Goal: Task Accomplishment & Management: Use online tool/utility

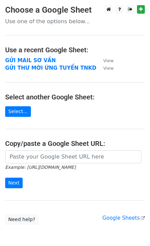
click at [38, 62] on strong "GỬI MAIL SƠ VẤN" at bounding box center [30, 61] width 50 height 6
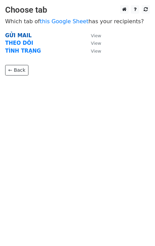
click at [25, 36] on strong "GỬI MAIL" at bounding box center [18, 36] width 26 height 6
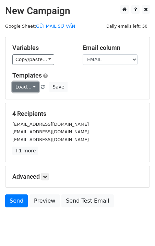
click at [22, 89] on link "Load..." at bounding box center [25, 87] width 26 height 11
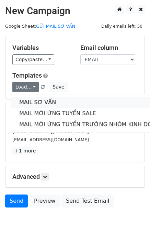
click at [29, 102] on link "MAIL SƠ VẤN" at bounding box center [91, 102] width 161 height 11
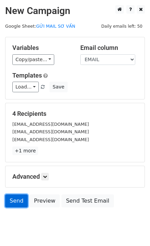
click at [19, 200] on link "Send" at bounding box center [16, 201] width 23 height 13
